Goal: Task Accomplishment & Management: Manage account settings

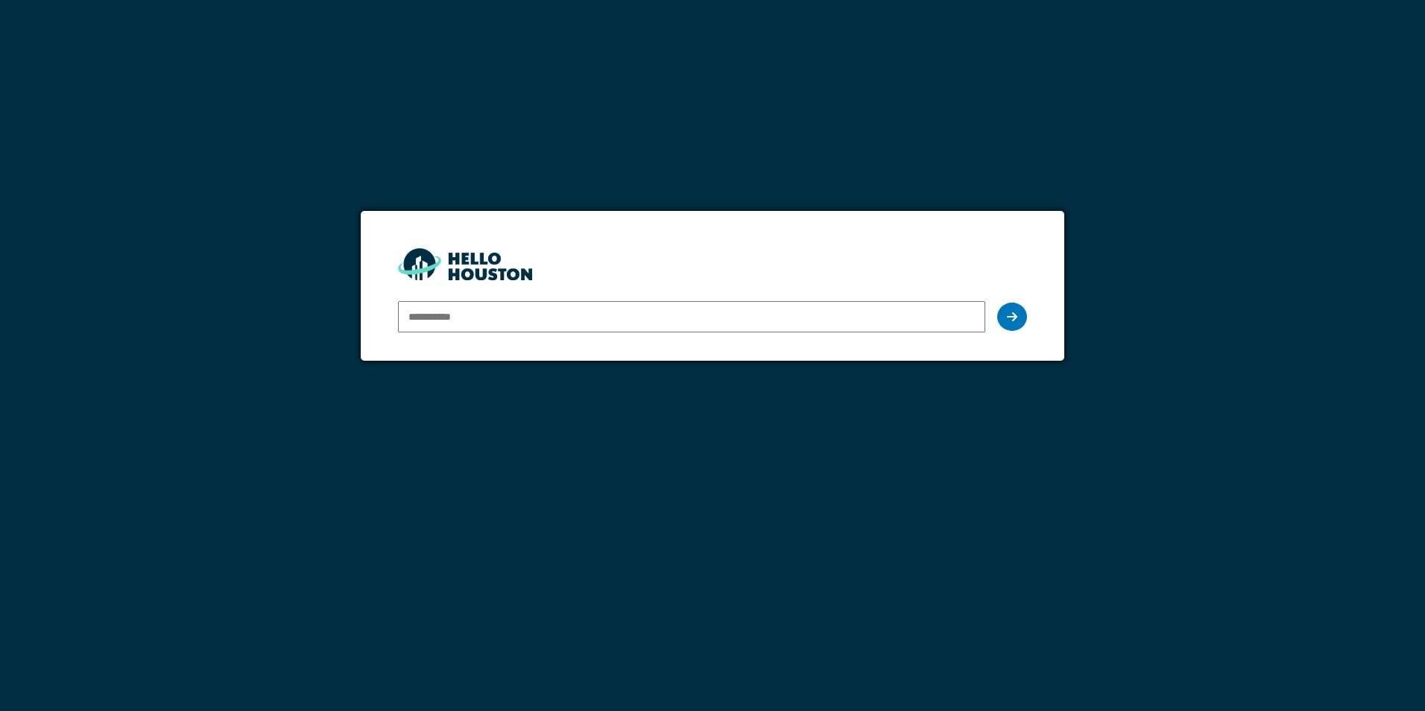
click at [496, 322] on input "email" at bounding box center [691, 316] width 586 height 31
type input "**********"
click at [1015, 317] on icon at bounding box center [1012, 317] width 10 height 12
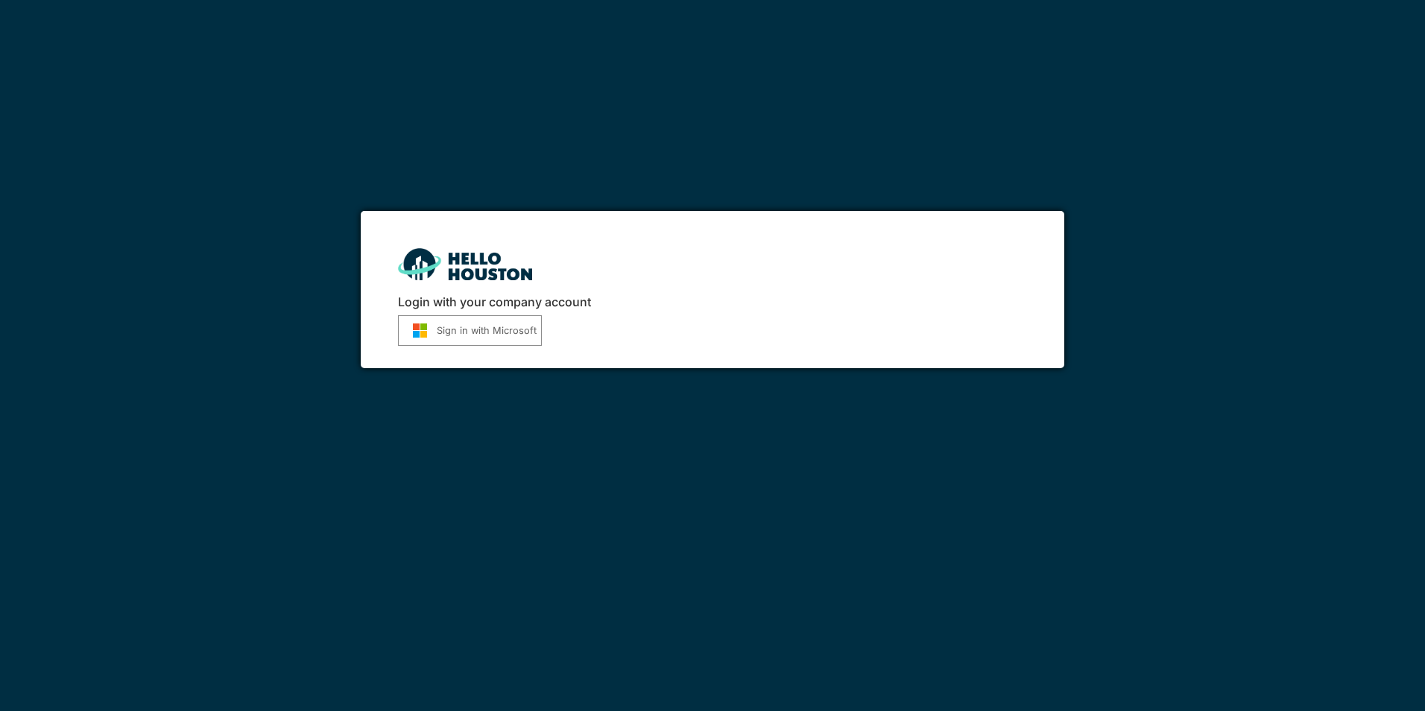
click at [500, 330] on button "Sign in with Microsoft" at bounding box center [470, 330] width 144 height 31
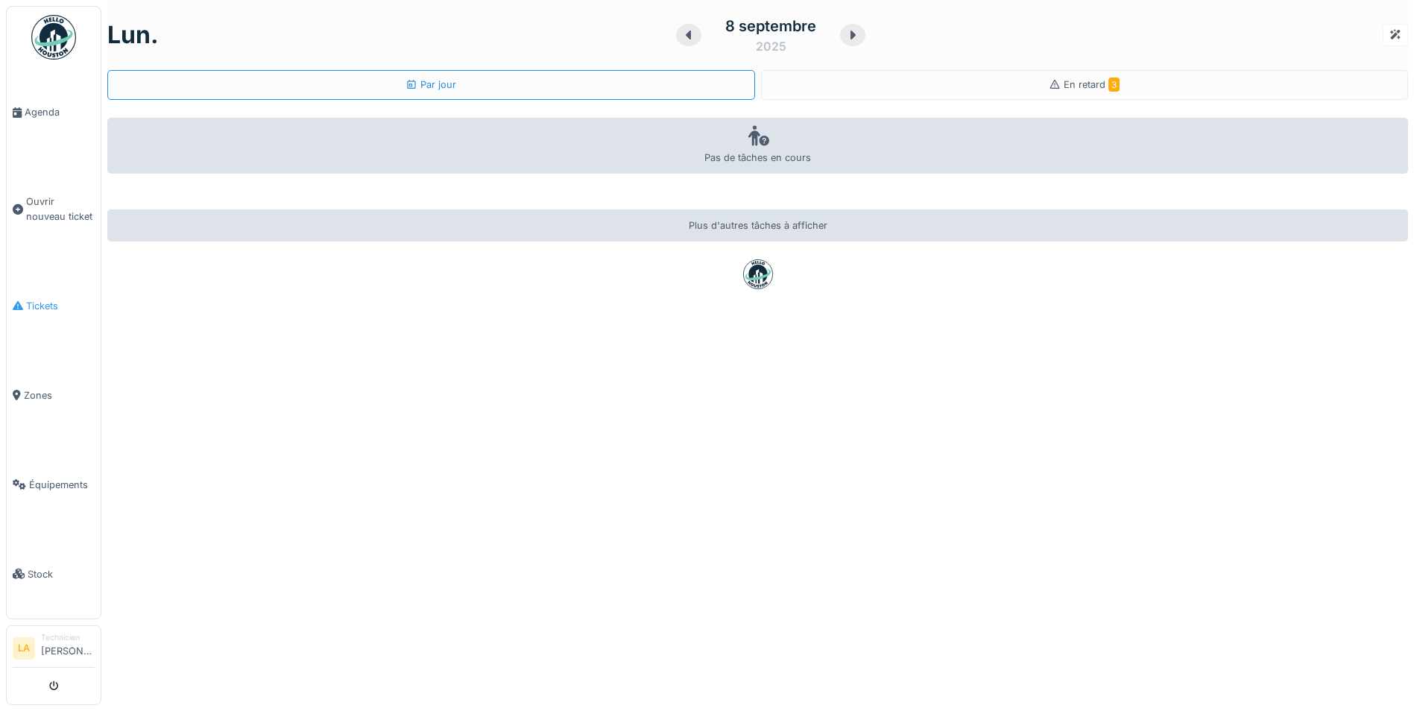
click at [46, 302] on span "Tickets" at bounding box center [60, 306] width 69 height 14
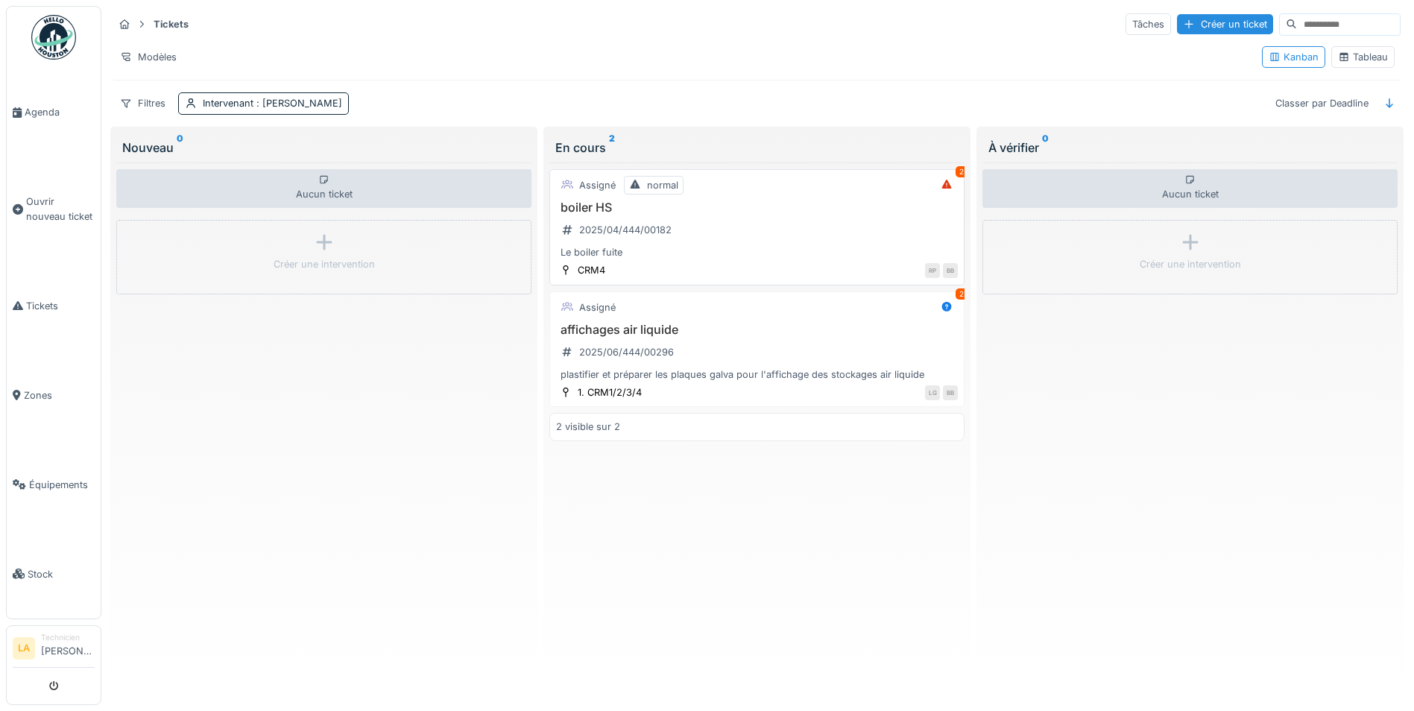
click at [955, 173] on div "2" at bounding box center [961, 171] width 12 height 11
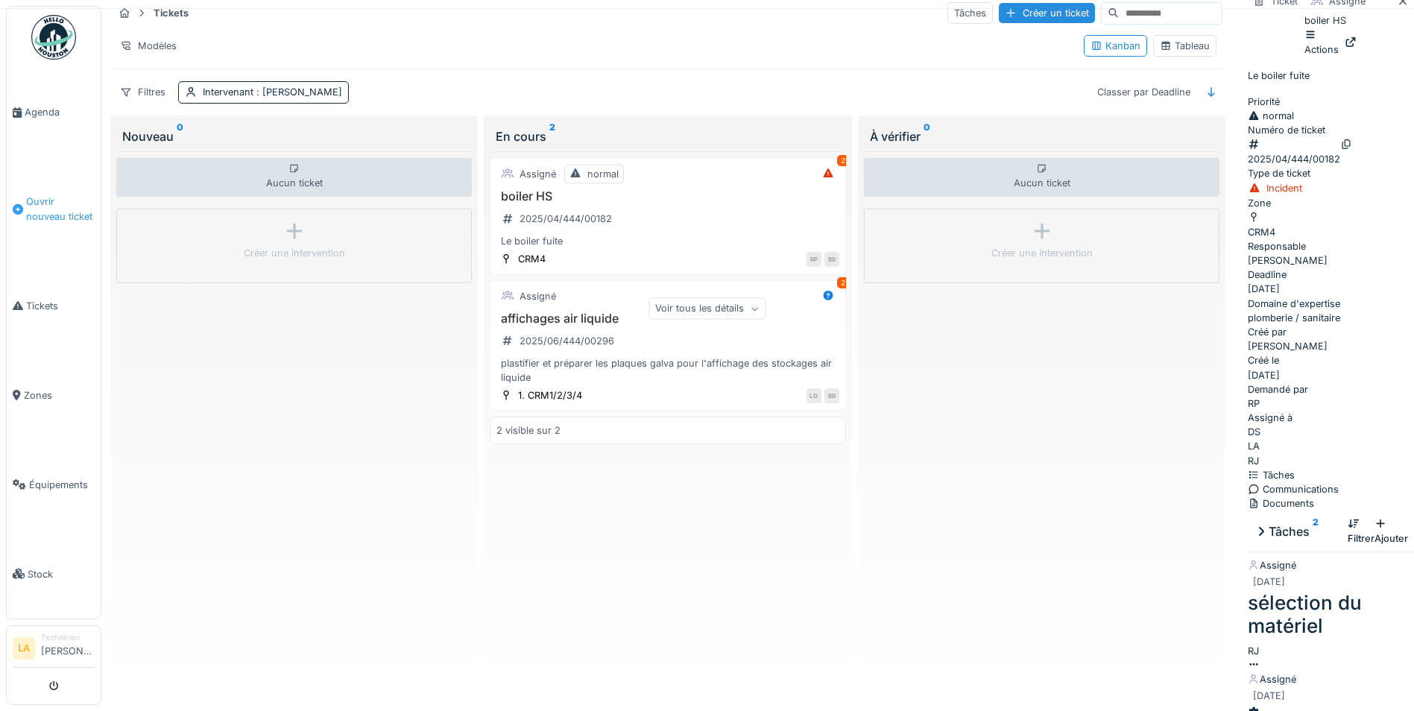
click at [56, 207] on span "Ouvrir nouveau ticket" at bounding box center [60, 208] width 69 height 28
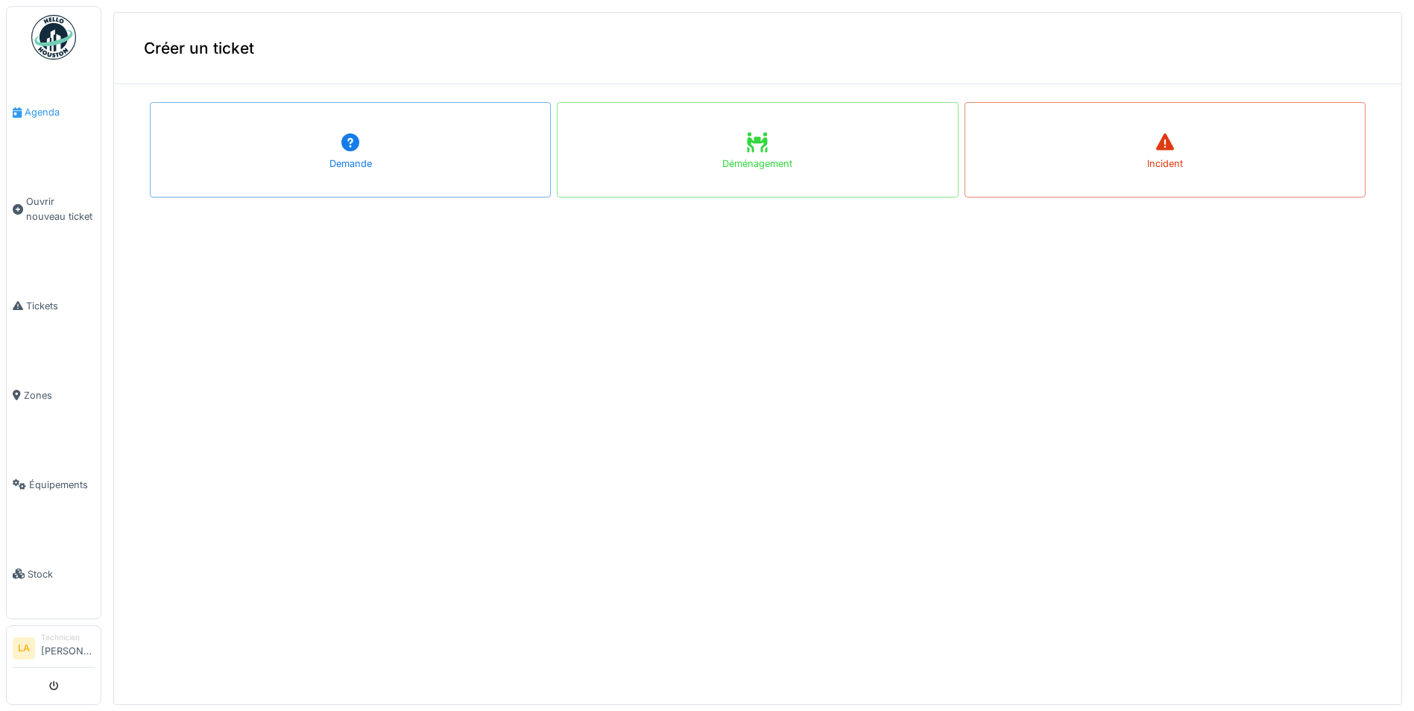
click at [34, 113] on span "Agenda" at bounding box center [60, 112] width 70 height 14
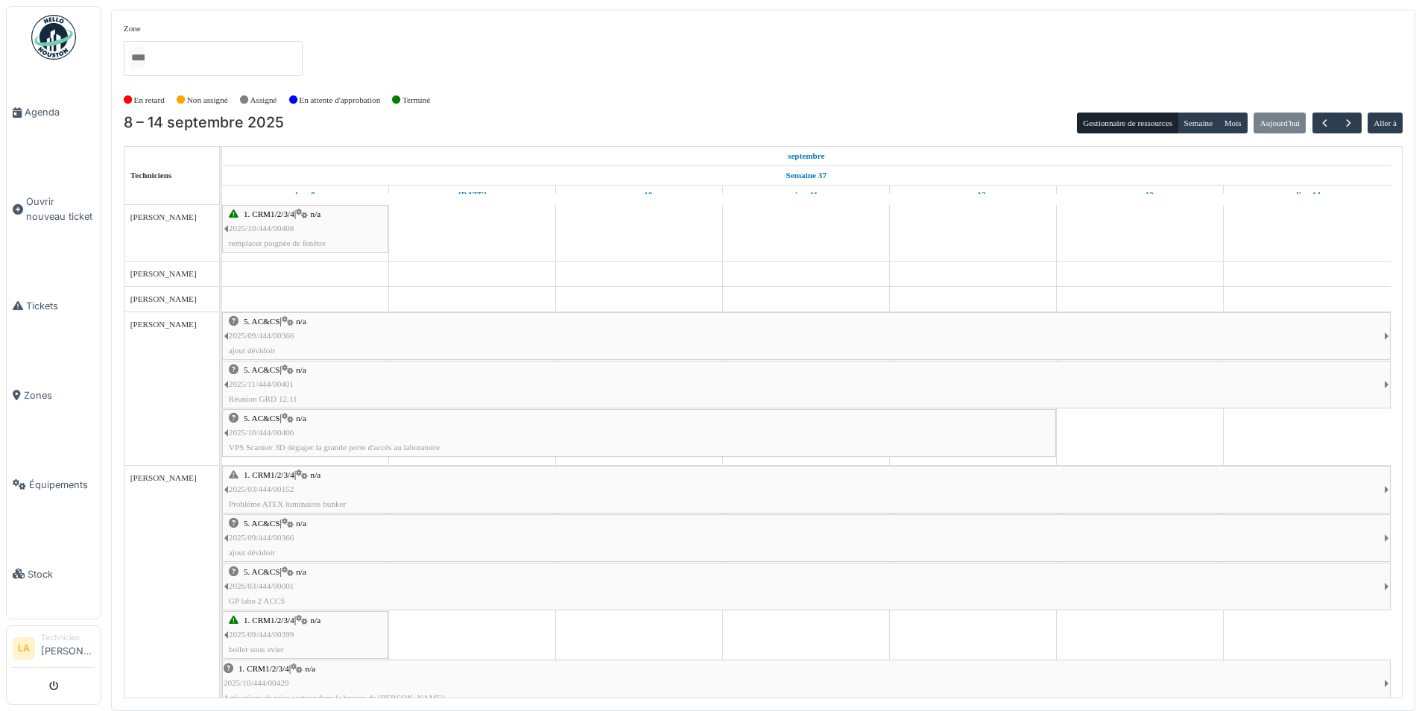
scroll to position [18, 0]
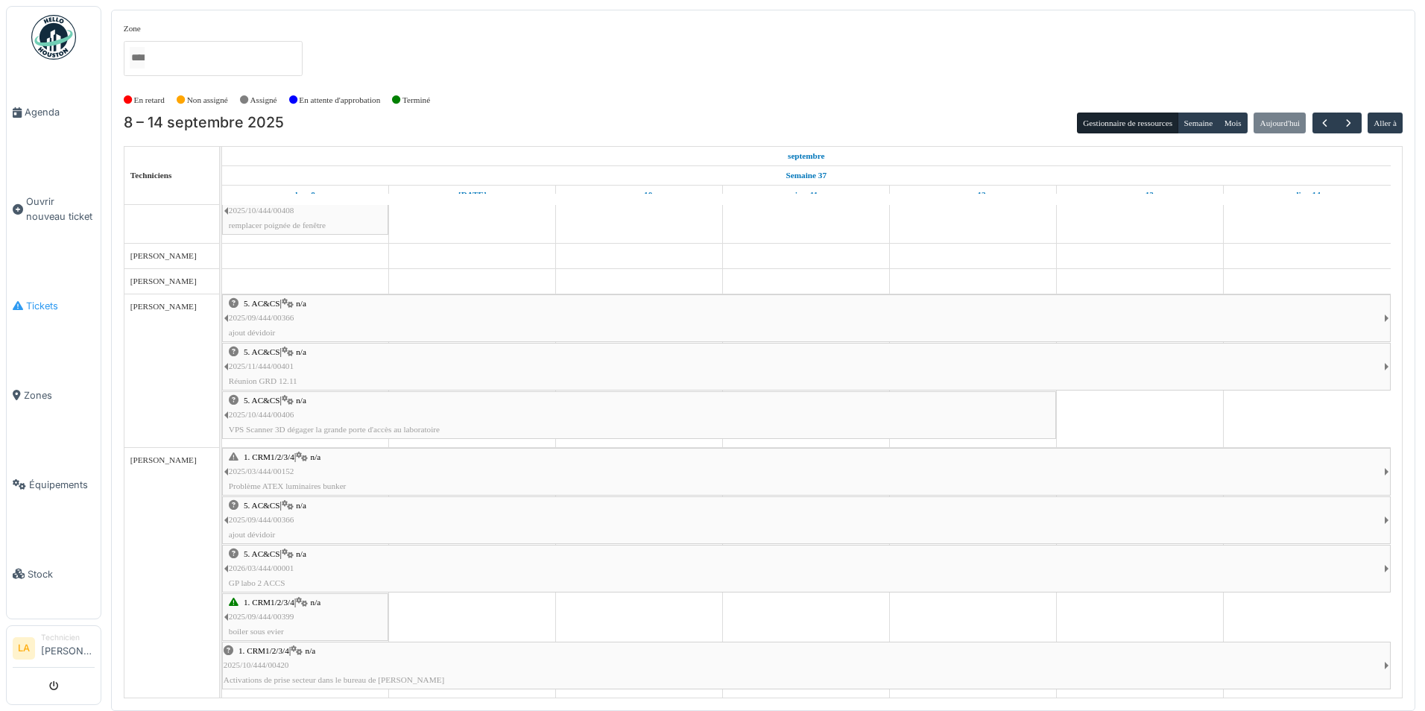
click at [39, 304] on span "Tickets" at bounding box center [60, 306] width 69 height 14
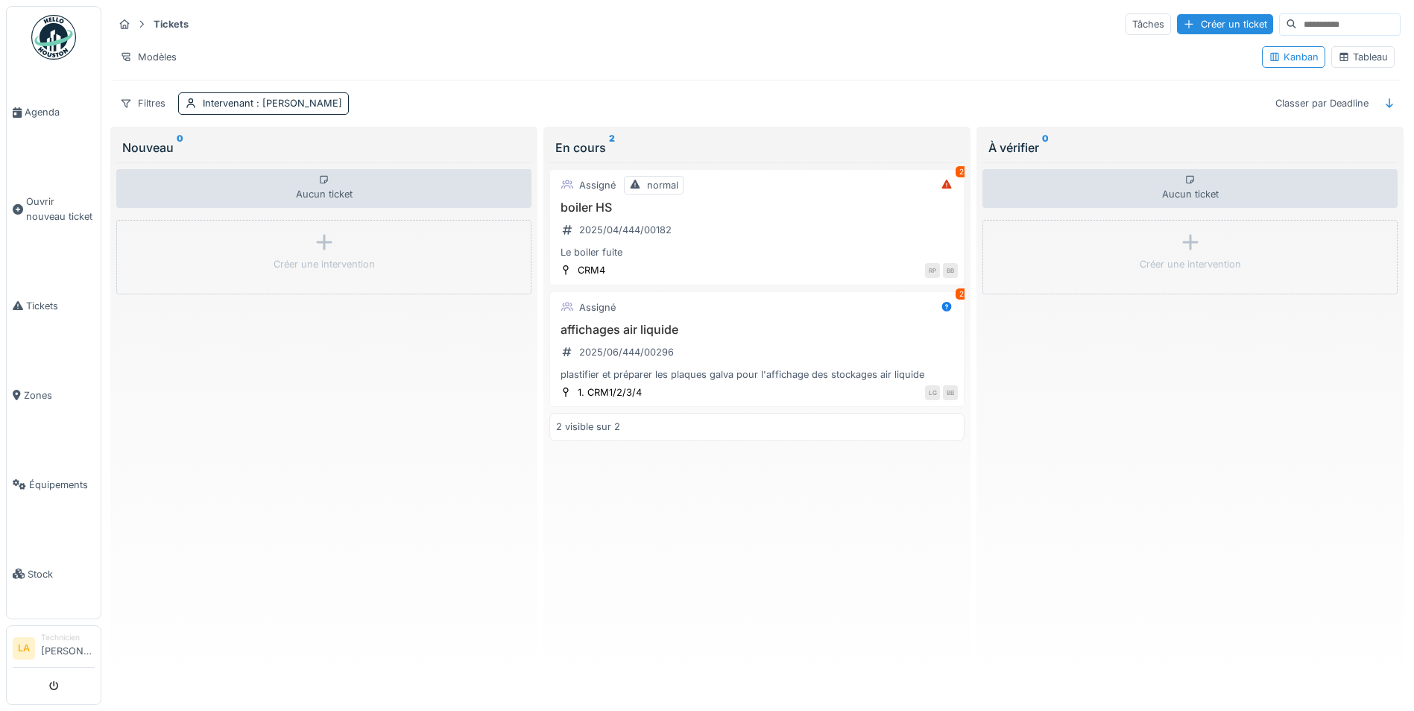
click at [1355, 60] on div "Tableau" at bounding box center [1363, 57] width 50 height 14
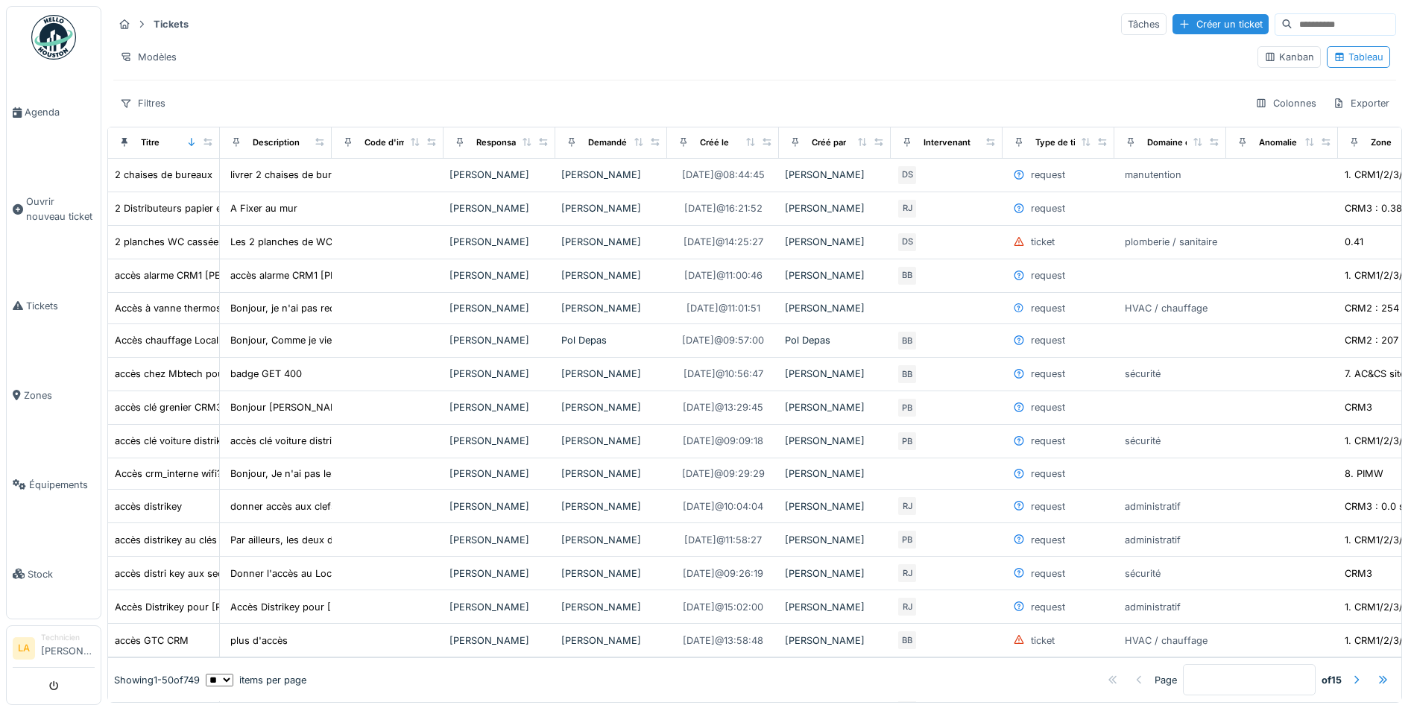
click at [1321, 673] on strong "of 15" at bounding box center [1331, 680] width 20 height 14
click at [1377, 673] on div at bounding box center [1383, 680] width 12 height 14
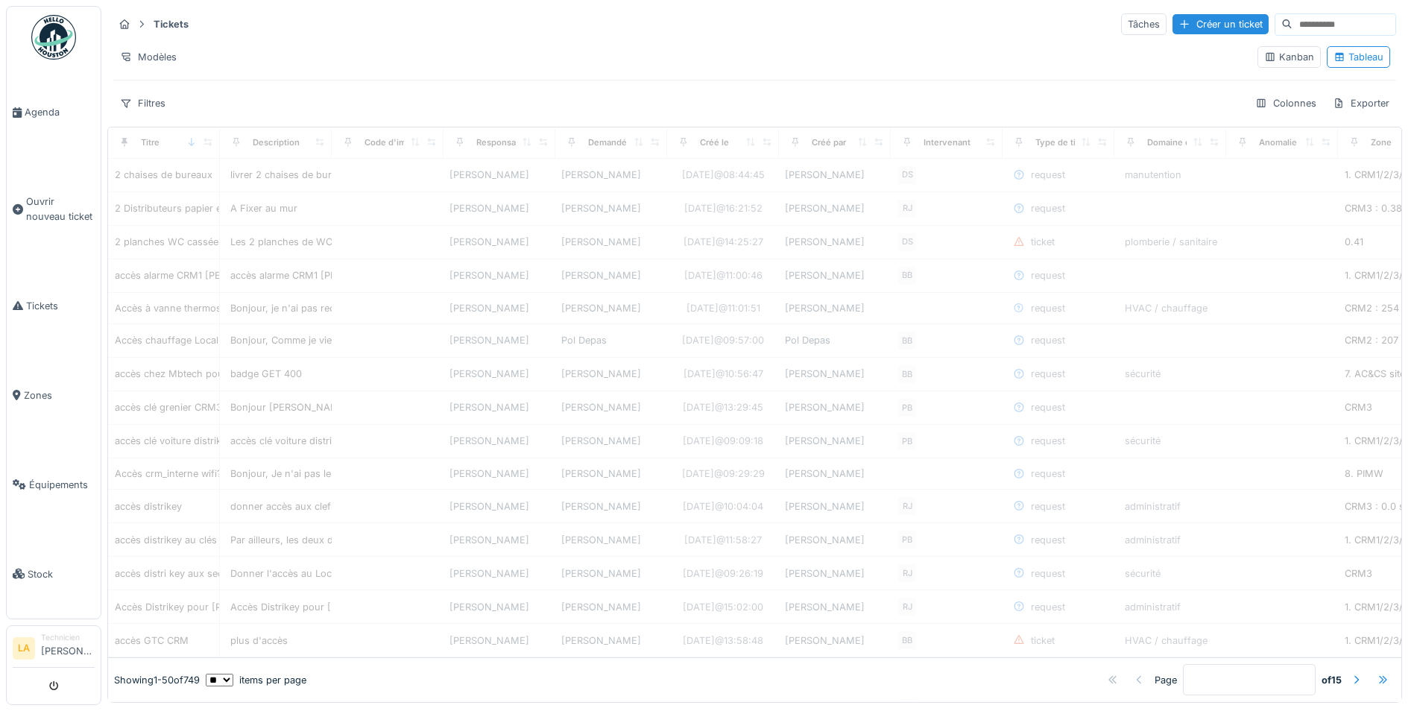
type input "**"
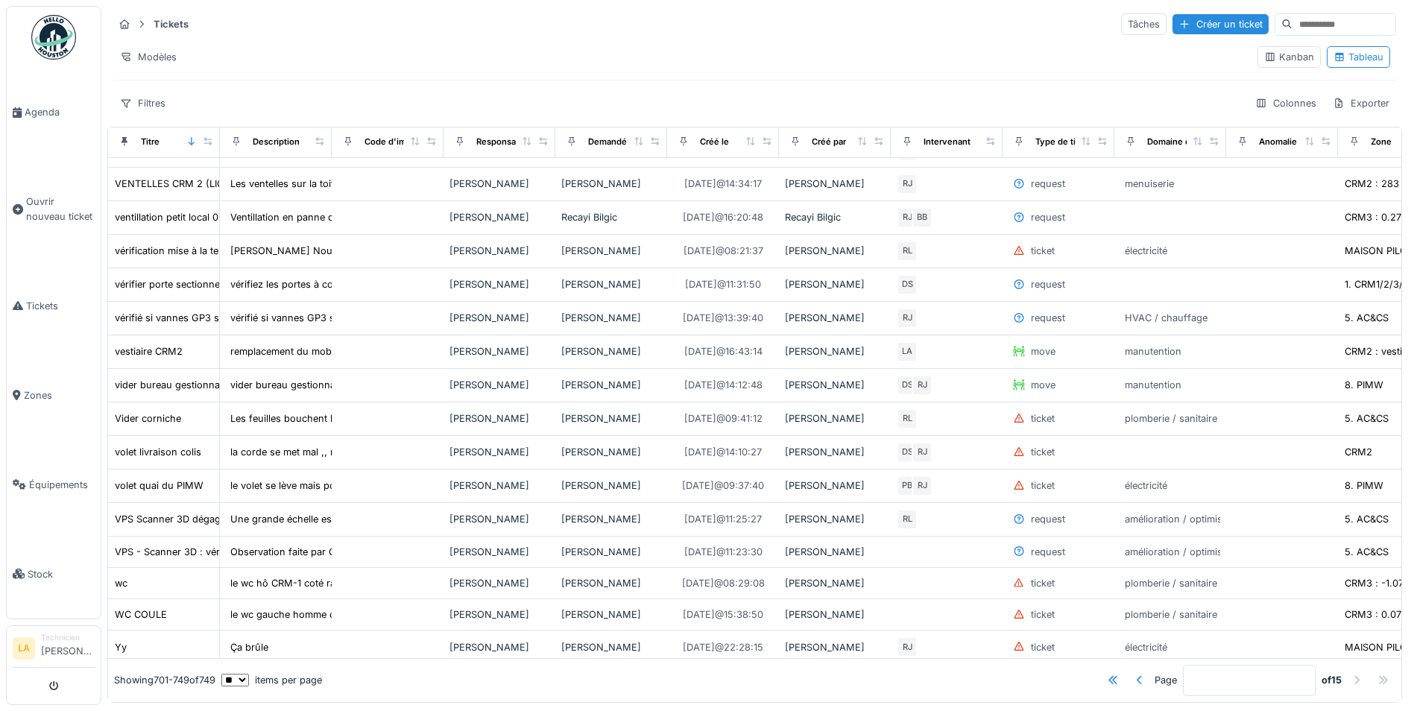
scroll to position [1149, 0]
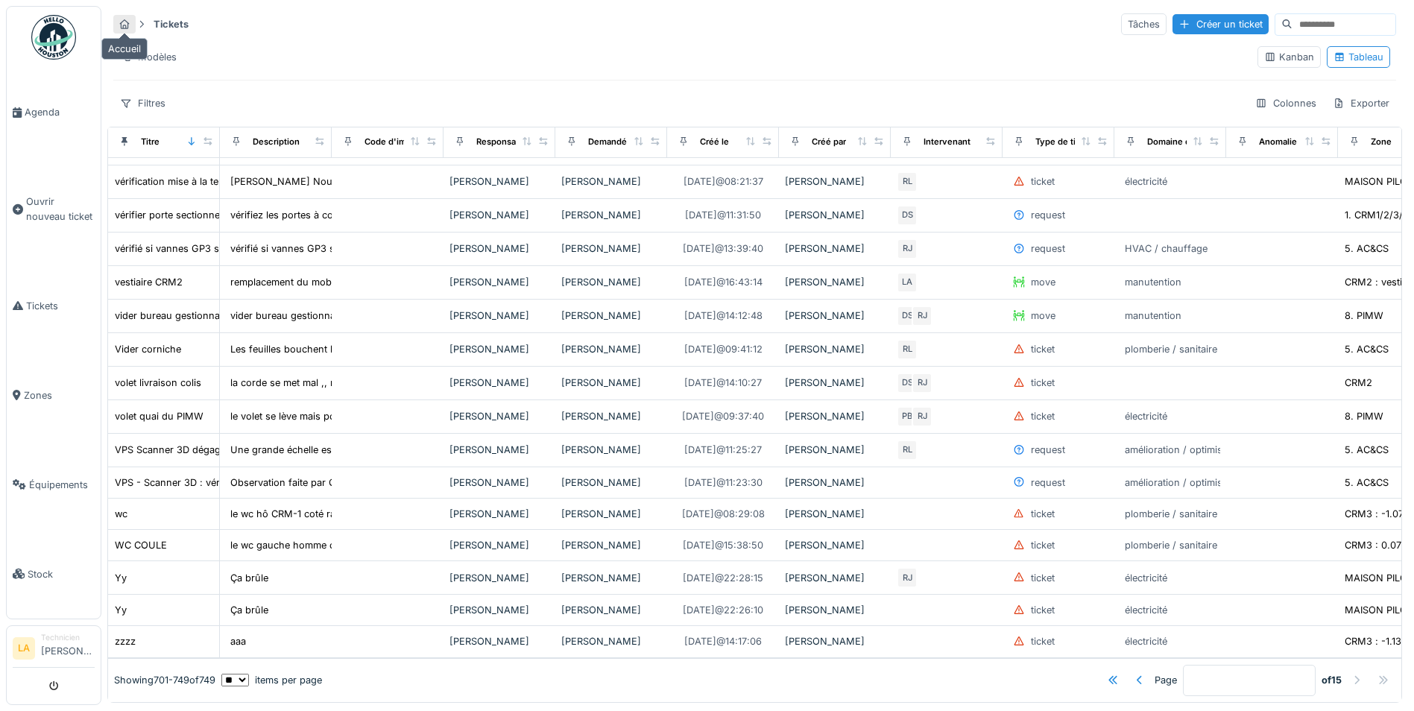
click at [125, 19] on icon at bounding box center [124, 24] width 12 height 10
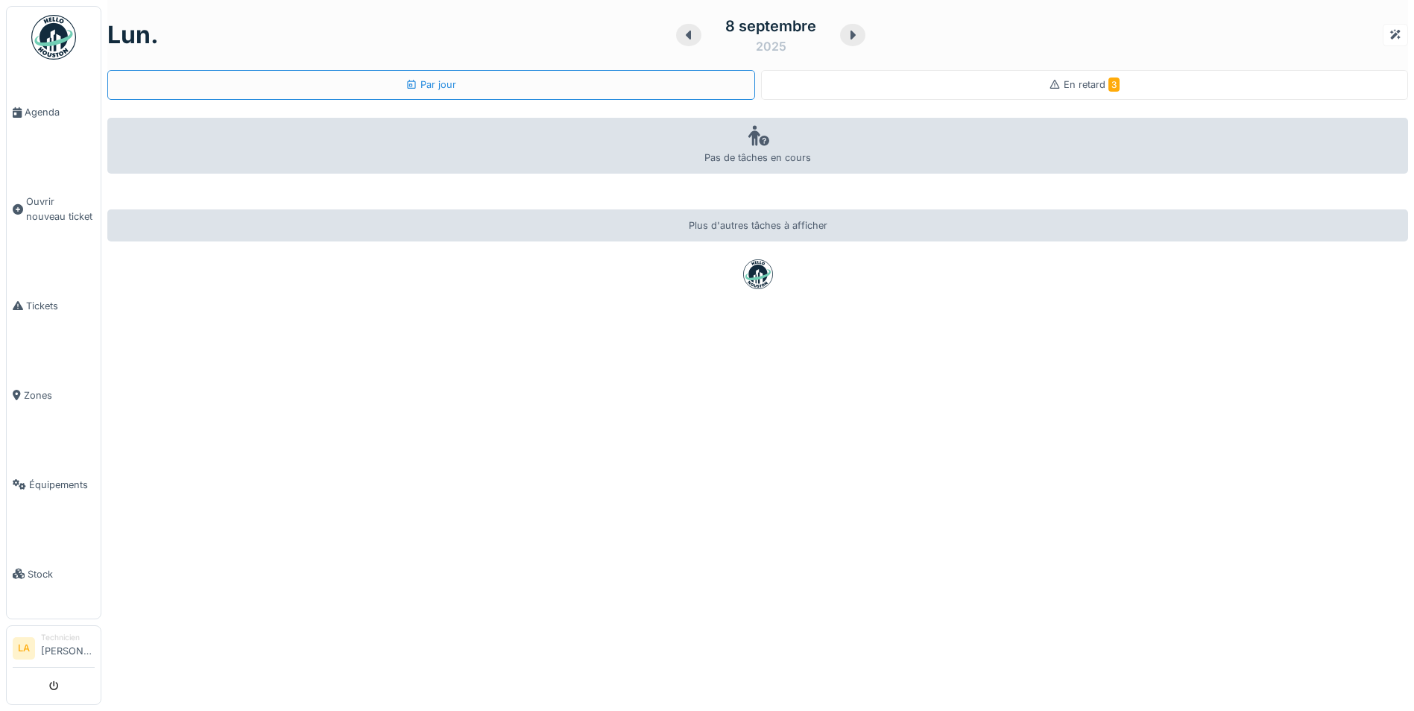
click at [1069, 82] on span "En retard 3" at bounding box center [1091, 84] width 56 height 11
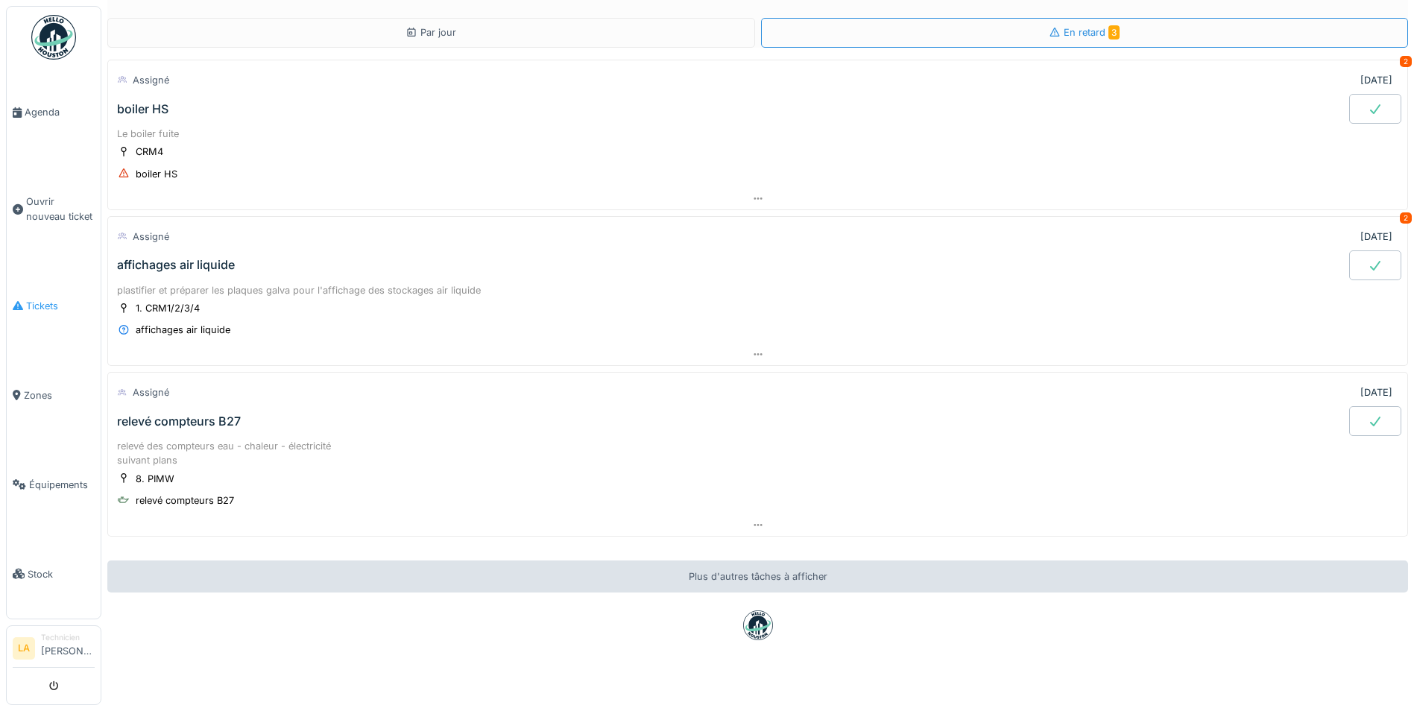
click at [51, 299] on span "Tickets" at bounding box center [60, 306] width 69 height 14
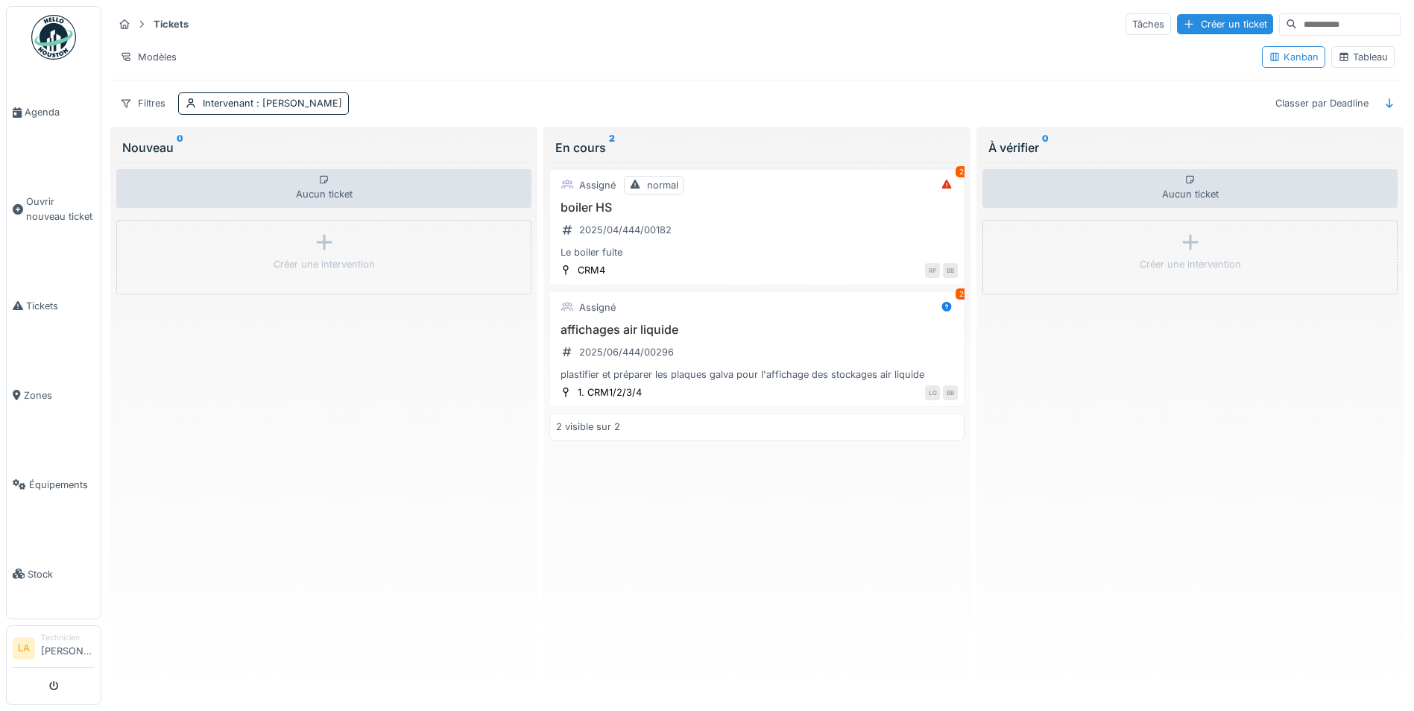
click at [1359, 58] on div "Tableau" at bounding box center [1363, 57] width 50 height 14
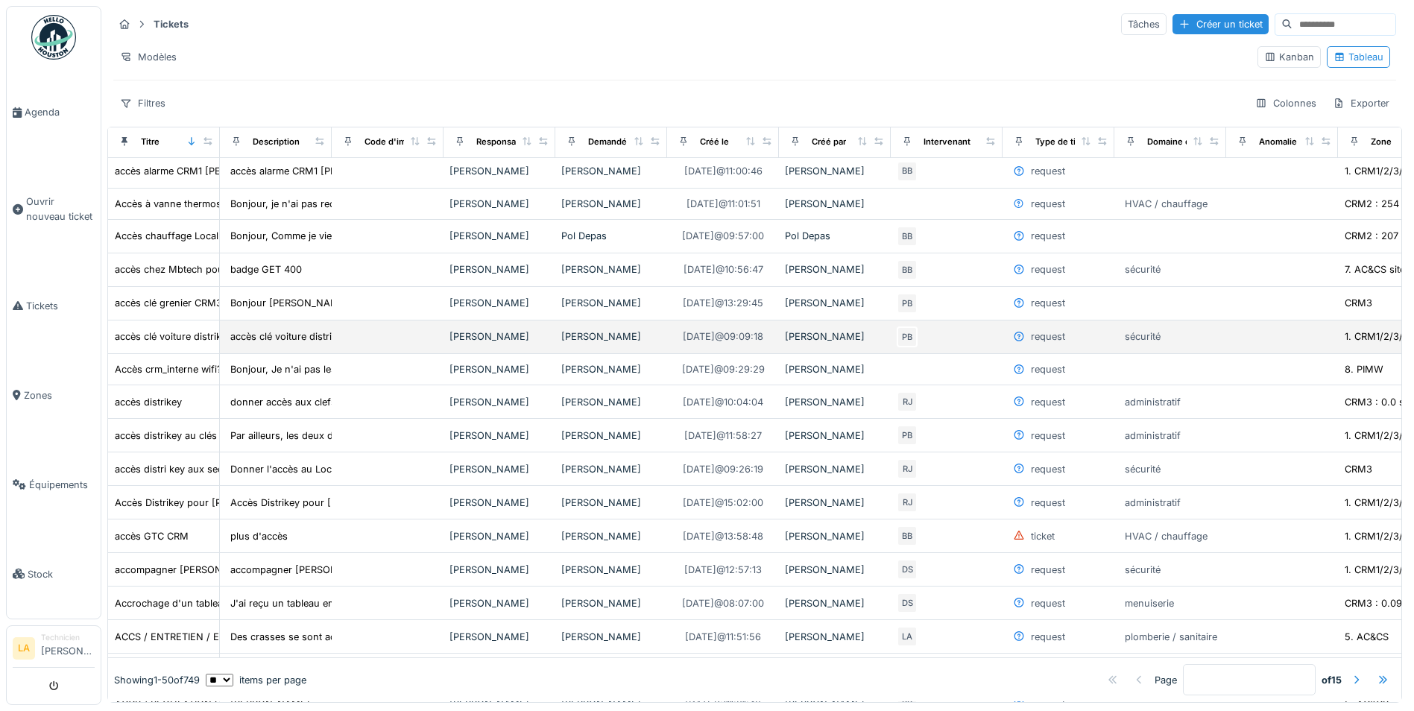
scroll to position [149, 0]
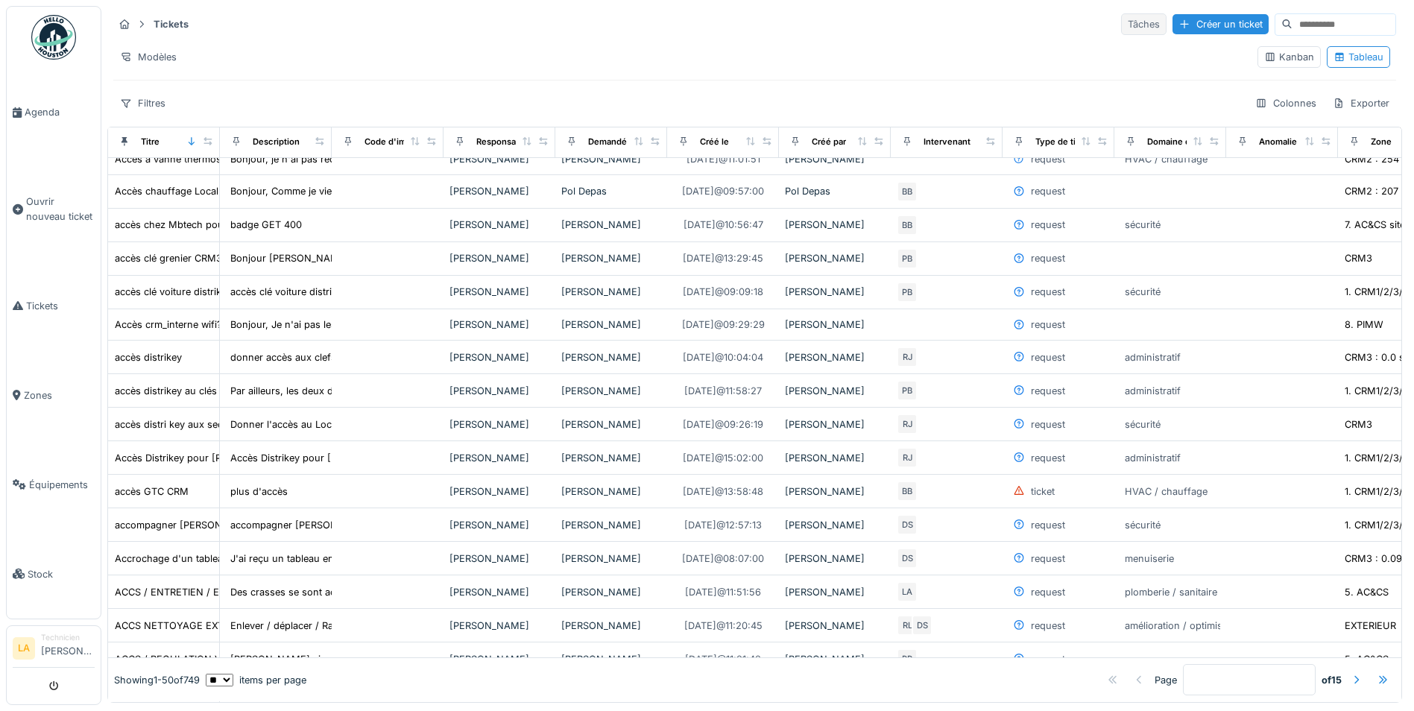
click at [1121, 27] on div "Tâches" at bounding box center [1143, 24] width 45 height 22
